Goal: Task Accomplishment & Management: Use online tool/utility

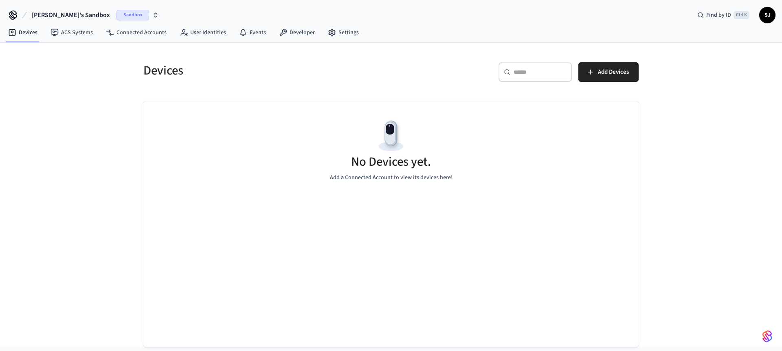
click at [67, 10] on button "Shubham's Sandbox Sandbox" at bounding box center [95, 15] width 132 height 17
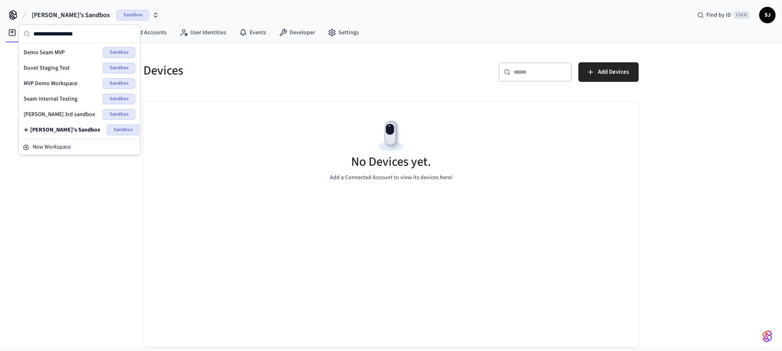
click at [50, 51] on span "Demo Seam MVP" at bounding box center [44, 52] width 41 height 8
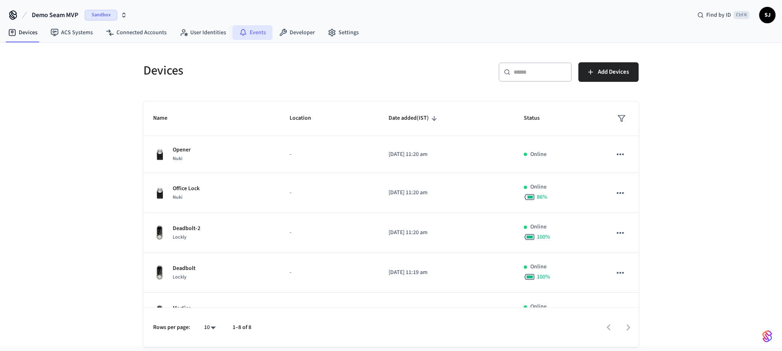
click at [235, 33] on link "Events" at bounding box center [252, 32] width 40 height 15
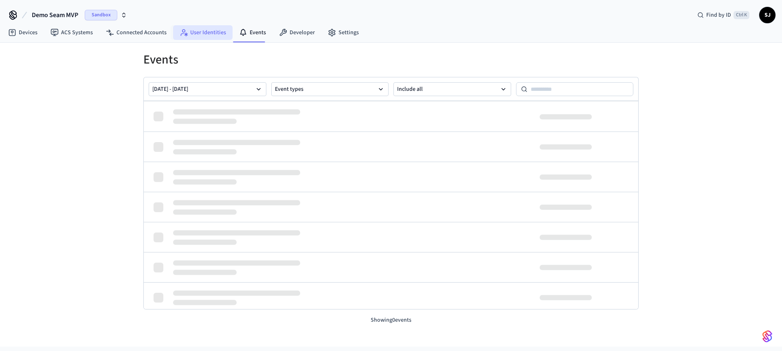
click at [201, 34] on link "User Identities" at bounding box center [202, 32] width 59 height 15
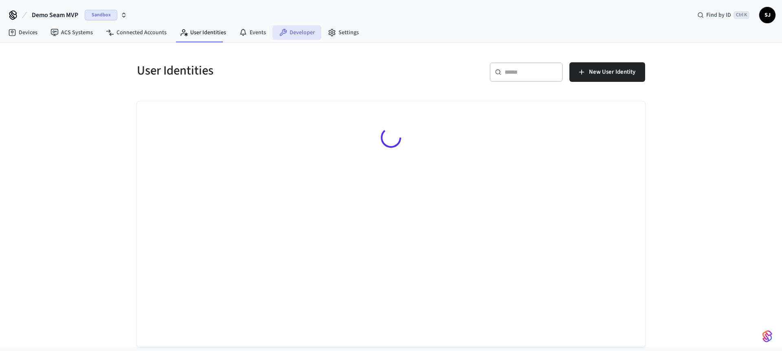
click at [281, 34] on icon at bounding box center [283, 32] width 8 height 8
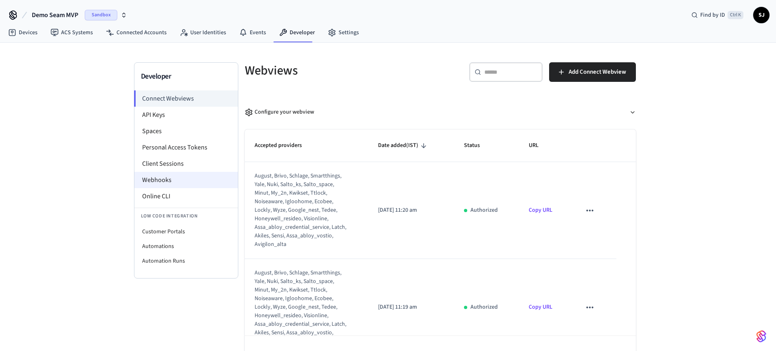
click at [183, 182] on li "Webhooks" at bounding box center [185, 180] width 103 height 16
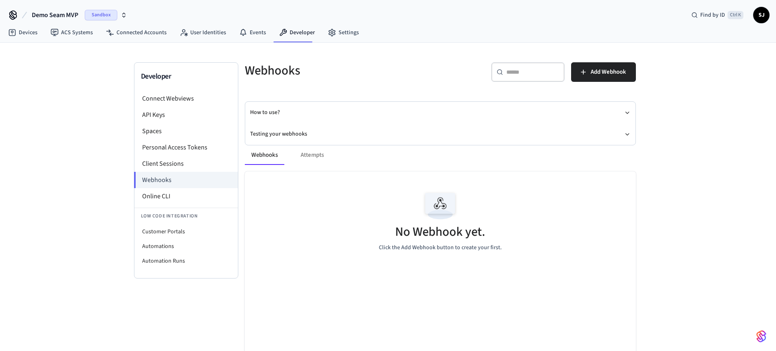
click at [51, 18] on span "Demo Seam MVP" at bounding box center [55, 15] width 46 height 10
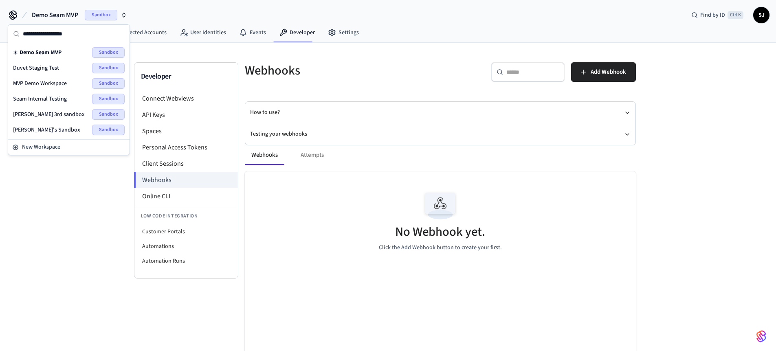
click at [40, 79] on div "MVP Demo Workspace Sandbox" at bounding box center [69, 83] width 112 height 11
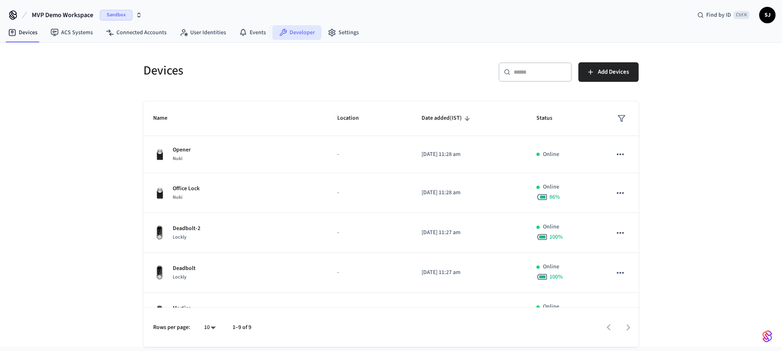
click at [293, 35] on link "Developer" at bounding box center [296, 32] width 49 height 15
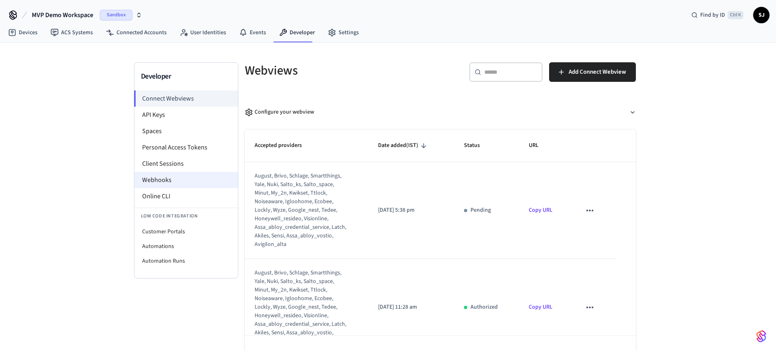
click at [167, 182] on li "Webhooks" at bounding box center [185, 180] width 103 height 16
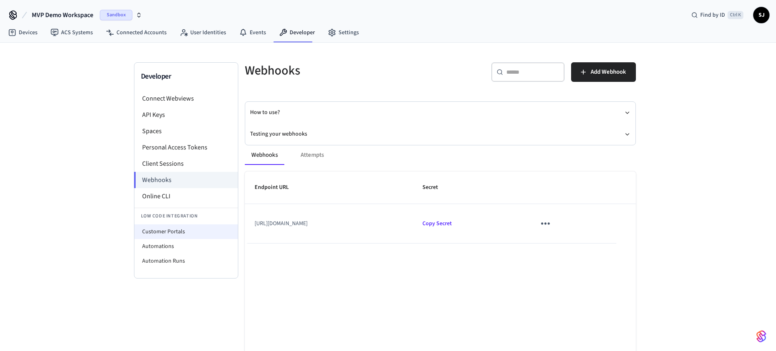
click at [166, 226] on li "Customer Portals" at bounding box center [185, 231] width 103 height 15
select select "**********"
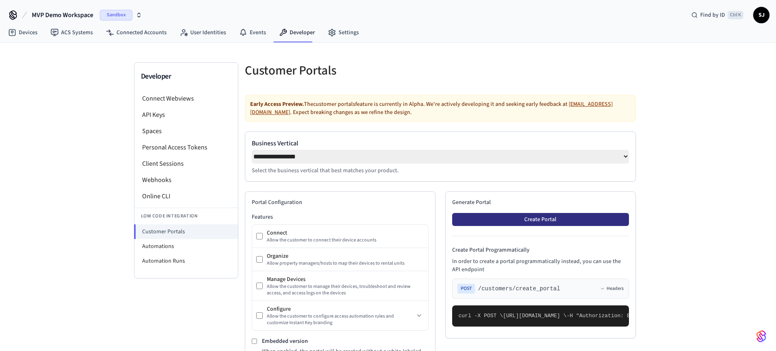
click at [500, 222] on button "Create Portal" at bounding box center [540, 219] width 177 height 13
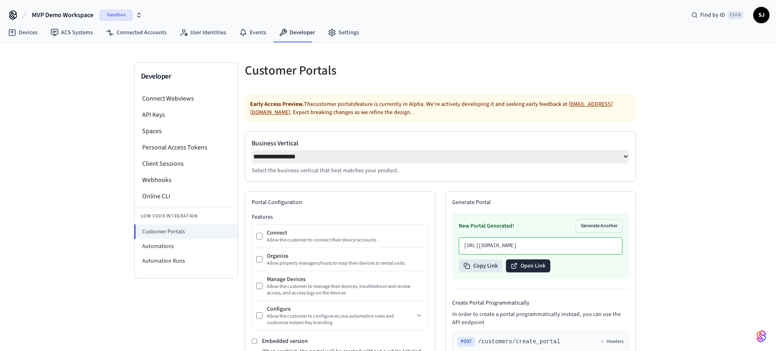
click at [522, 272] on button "Open Link" at bounding box center [528, 265] width 44 height 13
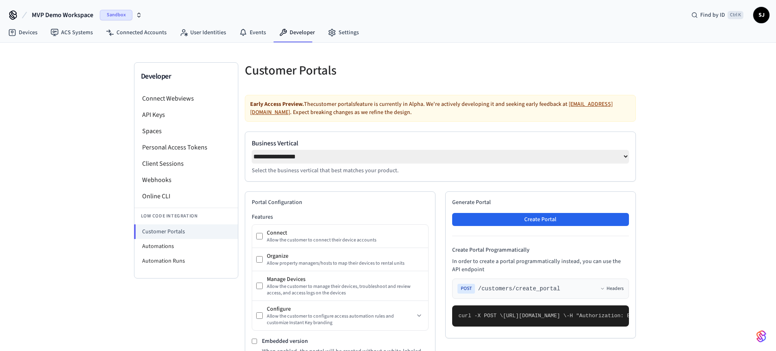
select select "**********"
click at [68, 16] on span "MVP Demo Workspace" at bounding box center [62, 15] width 61 height 10
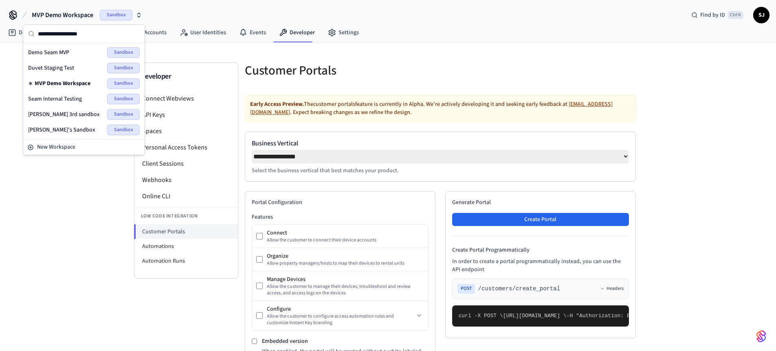
click at [64, 103] on span "Seam Internal Testing" at bounding box center [55, 99] width 54 height 8
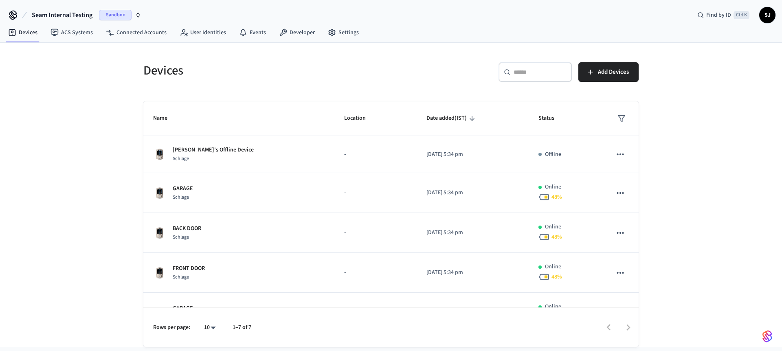
click at [292, 23] on div "Seam Internal Testing Sandbox Find by ID Ctrl K SJ" at bounding box center [391, 12] width 782 height 24
click at [285, 27] on link "Developer" at bounding box center [296, 32] width 49 height 15
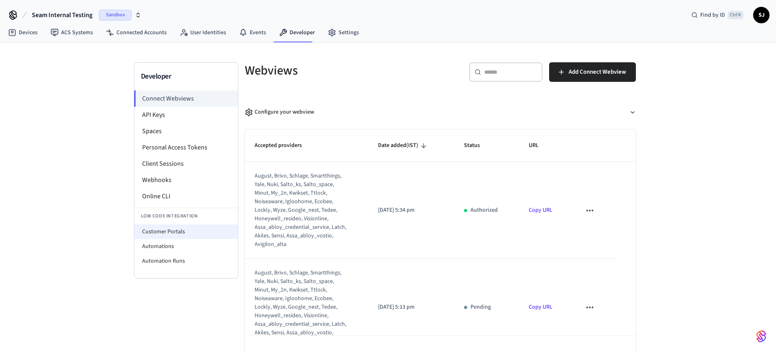
click at [167, 229] on li "Customer Portals" at bounding box center [185, 231] width 103 height 15
select select "**********"
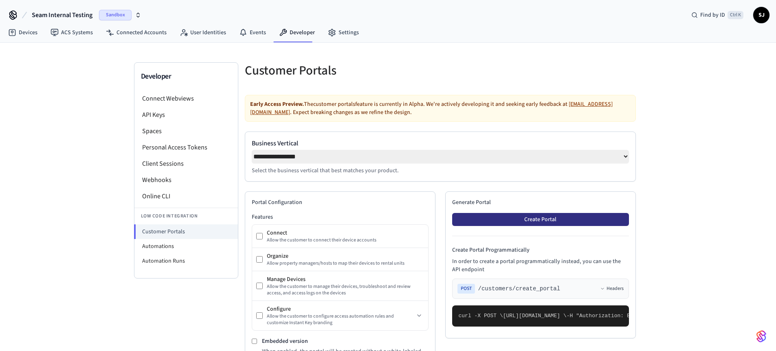
click at [530, 226] on button "Create Portal" at bounding box center [540, 219] width 177 height 13
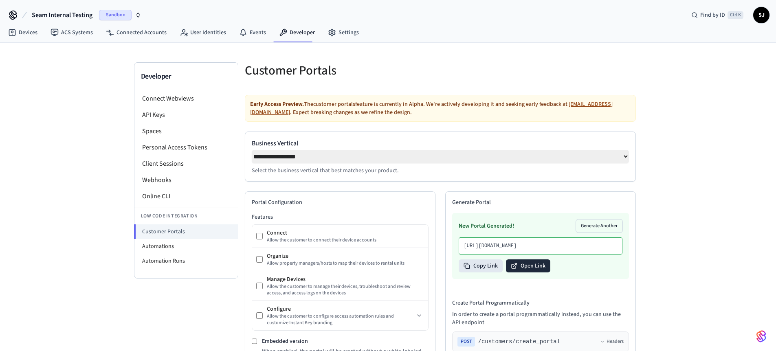
click at [528, 272] on button "Open Link" at bounding box center [528, 265] width 44 height 13
click at [45, 11] on span "Seam Internal Testing" at bounding box center [62, 15] width 61 height 10
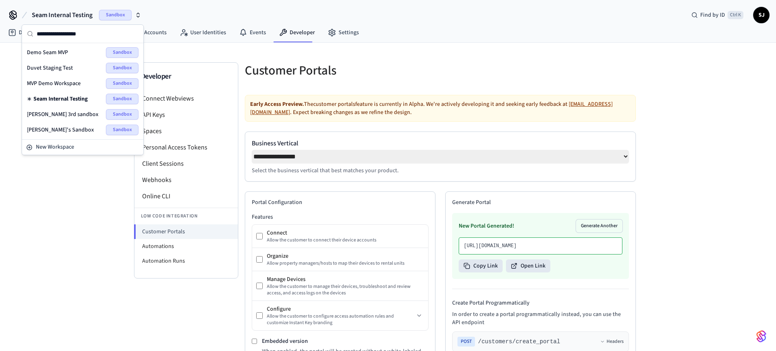
click at [49, 80] on span "MVP Demo Workspace" at bounding box center [54, 83] width 54 height 8
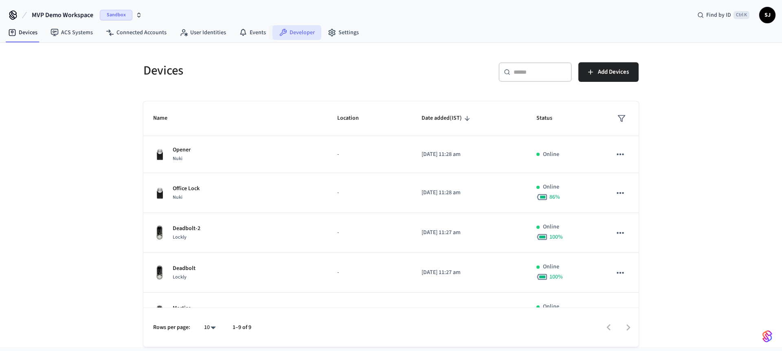
click at [285, 30] on link "Developer" at bounding box center [296, 32] width 49 height 15
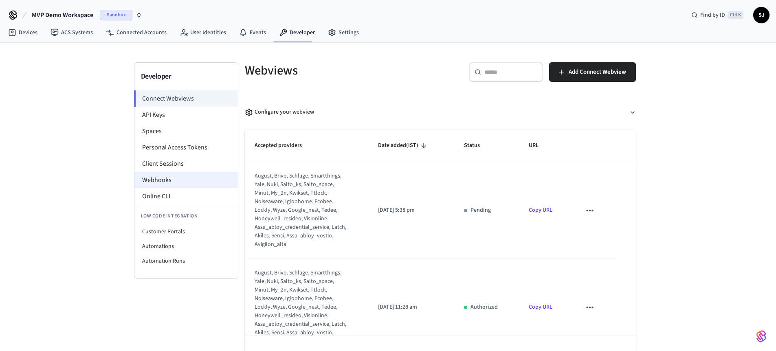
click at [159, 187] on li "Webhooks" at bounding box center [185, 180] width 103 height 16
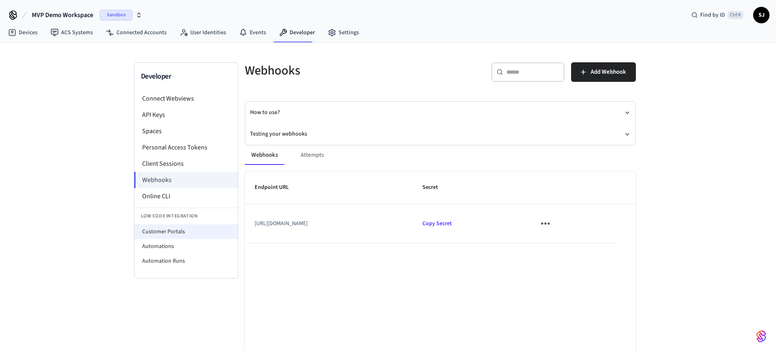
click at [170, 230] on li "Customer Portals" at bounding box center [185, 231] width 103 height 15
select select "**********"
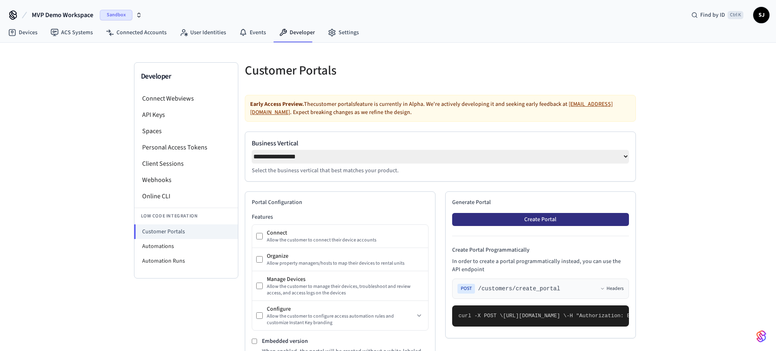
click at [532, 221] on button "Create Portal" at bounding box center [540, 219] width 177 height 13
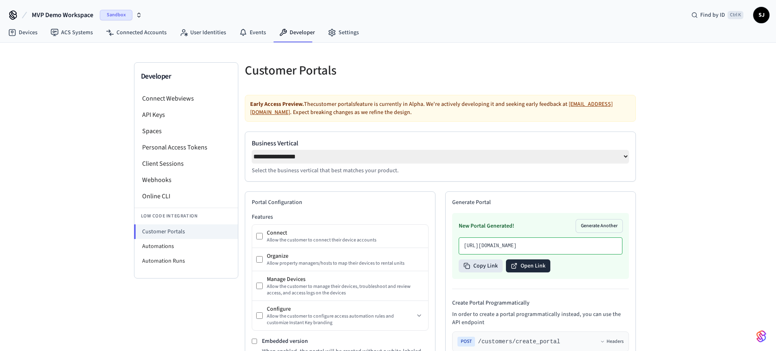
click at [516, 272] on button "Open Link" at bounding box center [528, 265] width 44 height 13
